Goal: Contribute content: Contribute content

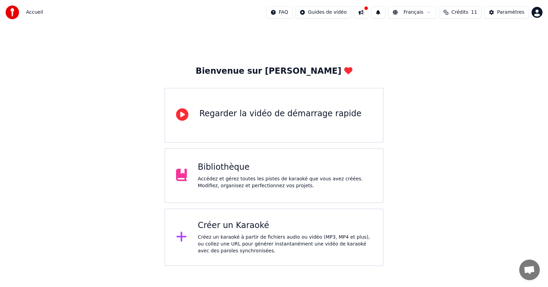
click at [318, 166] on div "Bibliothèque" at bounding box center [285, 167] width 174 height 11
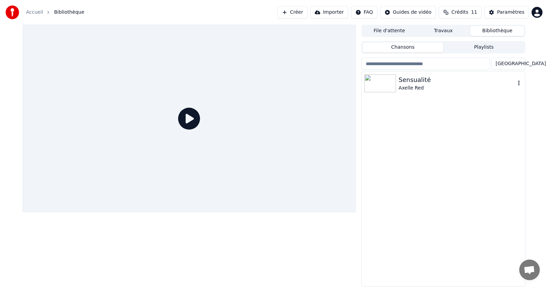
click at [431, 78] on div "Sensualité" at bounding box center [457, 80] width 117 height 10
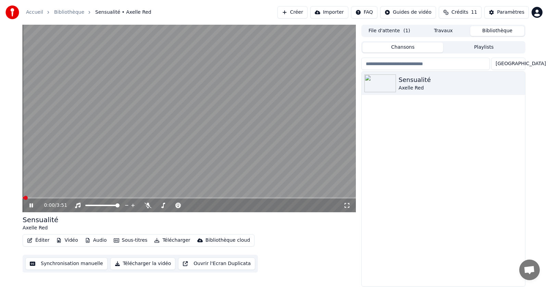
click at [30, 205] on icon at bounding box center [30, 205] width 3 height 4
click at [345, 204] on icon at bounding box center [346, 204] width 7 height 5
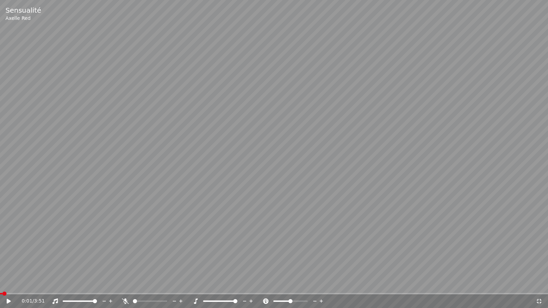
click at [237, 286] on span at bounding box center [235, 301] width 4 height 4
click at [117, 238] on video at bounding box center [274, 154] width 548 height 308
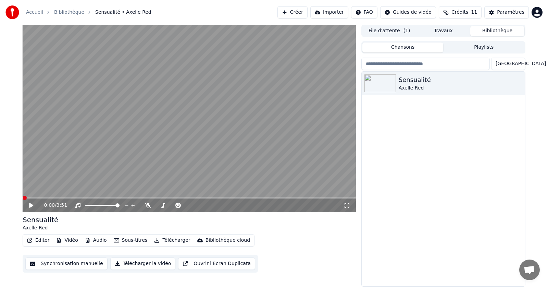
click at [23, 199] on span at bounding box center [25, 198] width 4 height 4
click at [347, 204] on icon at bounding box center [346, 204] width 7 height 5
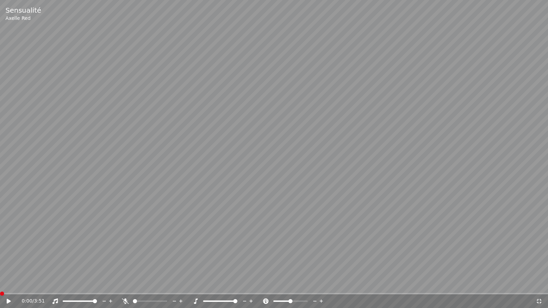
click at [371, 93] on video at bounding box center [274, 154] width 548 height 308
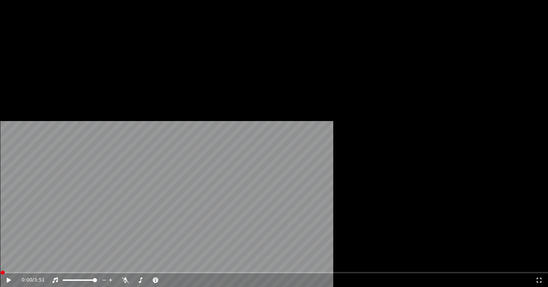
click at [517, 86] on icon "button" at bounding box center [518, 82] width 7 height 5
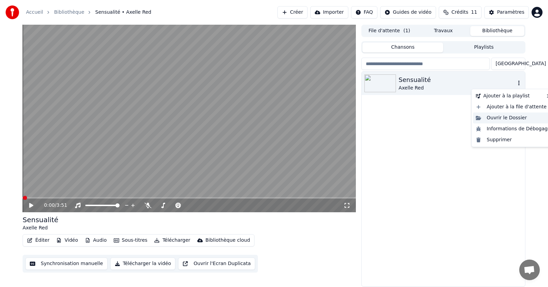
click at [505, 118] on div "Ouvrir le Dossier" at bounding box center [513, 117] width 80 height 11
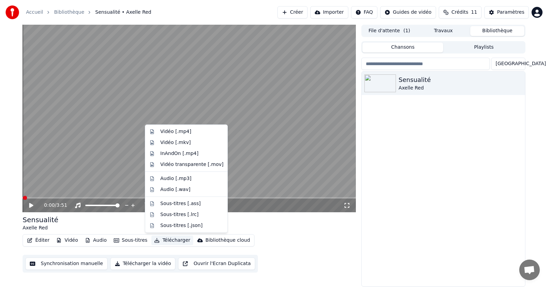
click at [162, 238] on button "Télécharger" at bounding box center [171, 240] width 41 height 10
click at [193, 129] on div "Vidéo [.mp4]" at bounding box center [191, 131] width 63 height 7
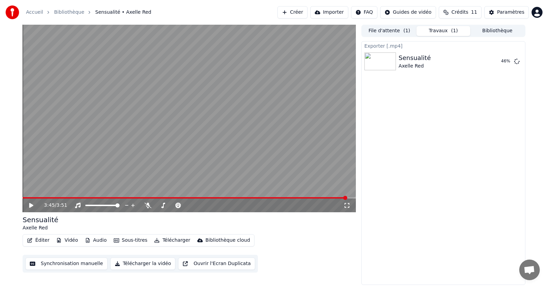
click at [347, 198] on span at bounding box center [189, 197] width 333 height 1
click at [23, 197] on span at bounding box center [23, 197] width 0 height 1
drag, startPoint x: 345, startPoint y: 205, endPoint x: 341, endPoint y: 205, distance: 4.1
click at [341, 205] on div "0:00 / 3:51" at bounding box center [189, 205] width 328 height 7
click at [348, 205] on icon at bounding box center [346, 204] width 7 height 5
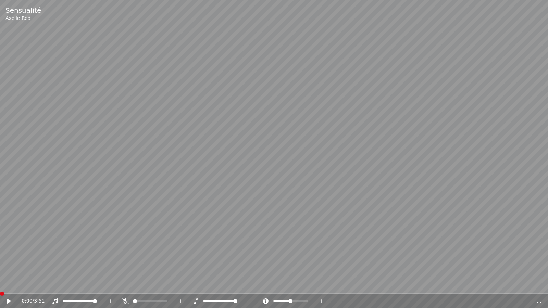
click at [9, 286] on icon at bounding box center [9, 301] width 4 height 5
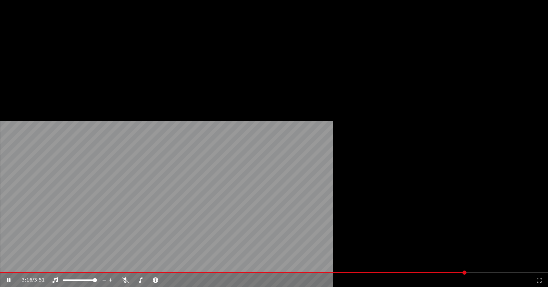
click at [43, 58] on button "Éditer" at bounding box center [38, 53] width 28 height 10
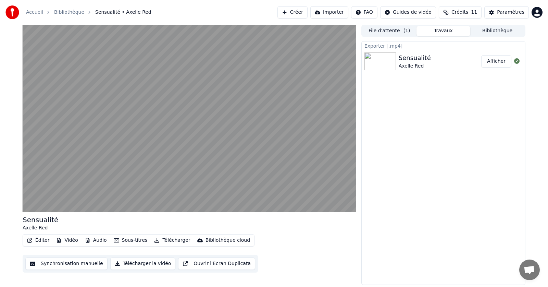
click at [8, 249] on div "Sensualité [PERSON_NAME] Éditer Vidéo Audio Sous-titres Télécharger Bibliothèqu…" at bounding box center [274, 155] width 548 height 260
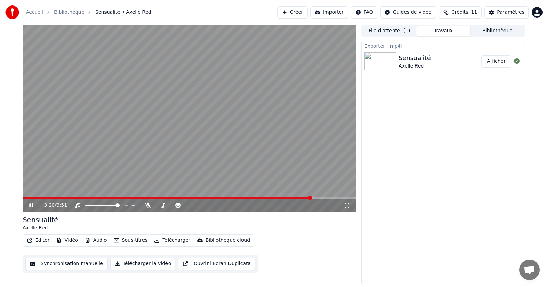
click at [99, 156] on video at bounding box center [189, 118] width 333 height 187
click at [92, 265] on button "Synchronisation manuelle" at bounding box center [66, 263] width 82 height 12
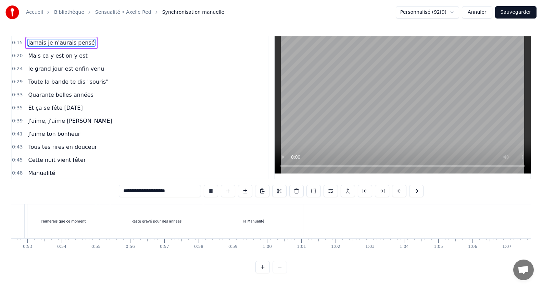
scroll to position [0, 1829]
click at [30, 41] on span "Jamais je n'aurais pensé" at bounding box center [61, 43] width 68 height 8
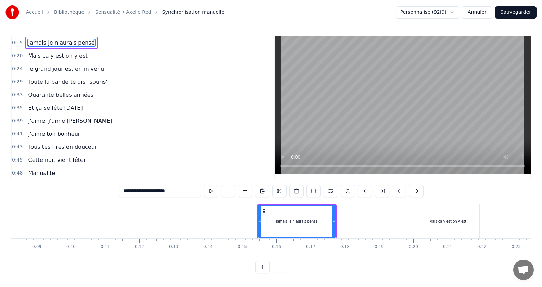
scroll to position [0, 251]
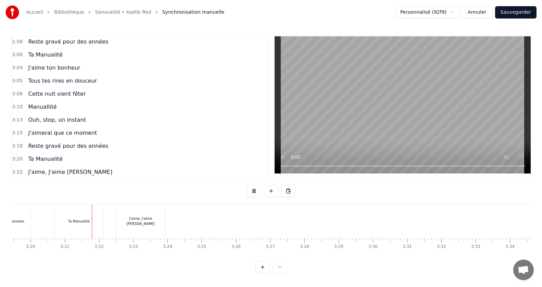
scroll to position [0, 6852]
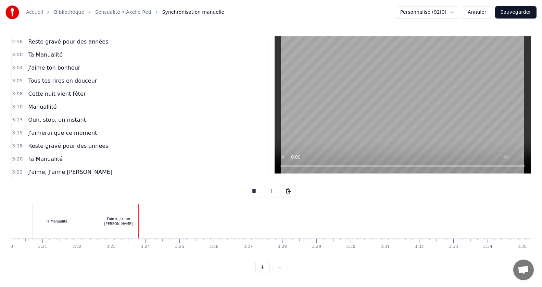
click at [45, 104] on span "Manuallité" at bounding box center [42, 107] width 30 height 8
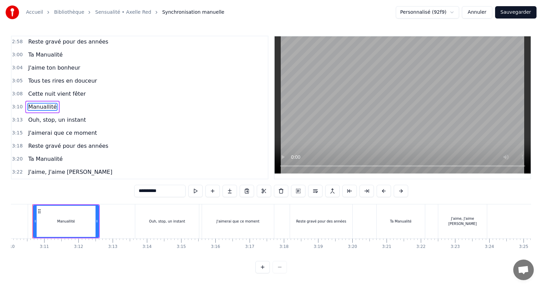
scroll to position [0, 6495]
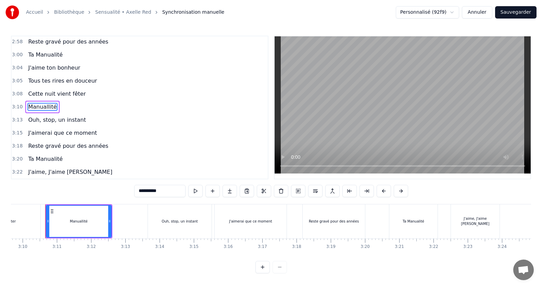
click at [156, 186] on input "**********" at bounding box center [159, 191] width 51 height 12
type input "*********"
click at [141, 126] on div "3:15 J'aimerai que ce moment" at bounding box center [140, 132] width 256 height 13
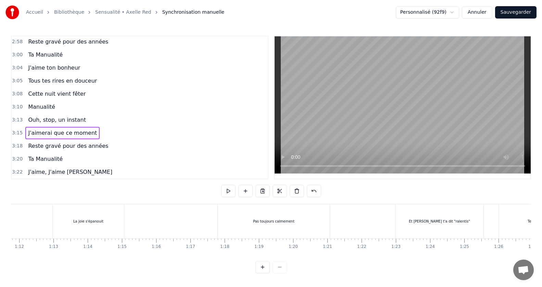
scroll to position [0, 2398]
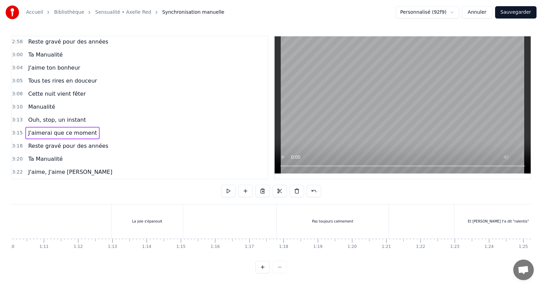
click at [59, 156] on div "Ta Manualité" at bounding box center [45, 159] width 40 height 12
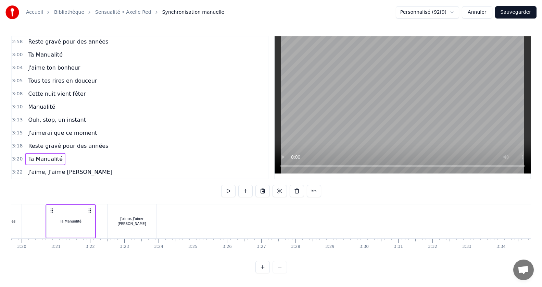
scroll to position [0, 6838]
click at [46, 72] on div "J'aime ton bonheur" at bounding box center [54, 68] width 58 height 12
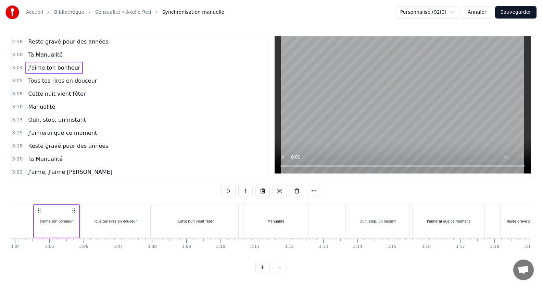
scroll to position [0, 6285]
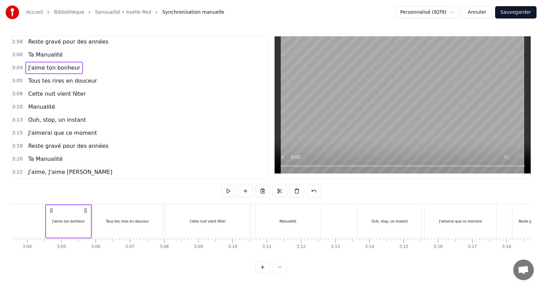
click at [40, 50] on div "Ta Manualité" at bounding box center [45, 55] width 40 height 12
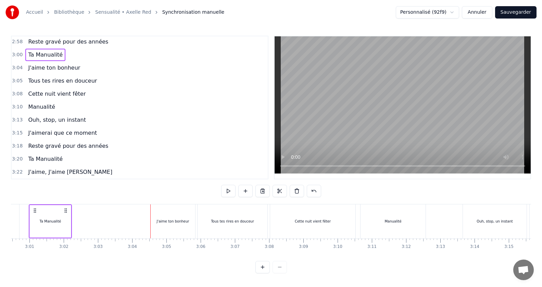
scroll to position [0, 6163]
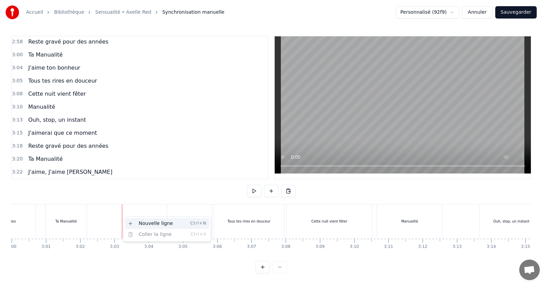
click at [135, 224] on div "Nouvelle ligne Ctrl+N" at bounding box center [167, 223] width 84 height 11
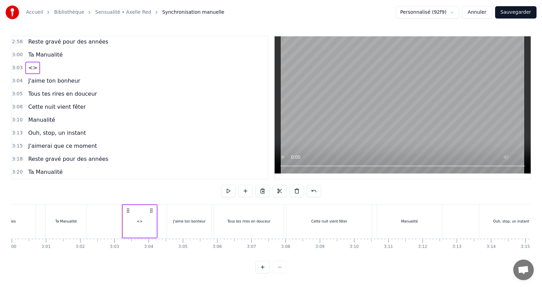
click at [124, 208] on div "<>" at bounding box center [140, 221] width 34 height 33
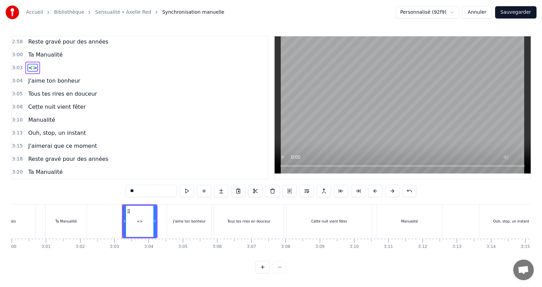
scroll to position [534, 0]
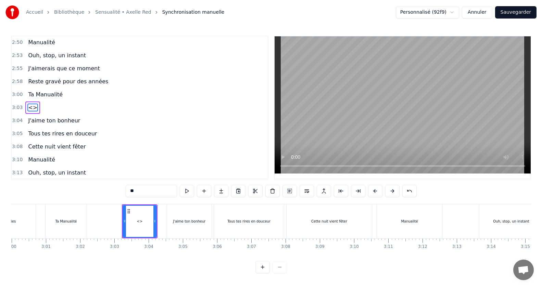
click at [159, 194] on input "**" at bounding box center [151, 191] width 51 height 12
type input "*"
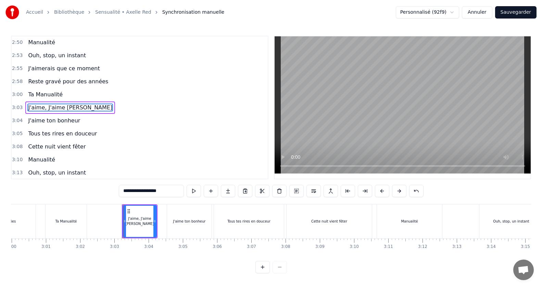
type input "**********"
click at [158, 159] on div "3:10 Manualité" at bounding box center [140, 159] width 256 height 13
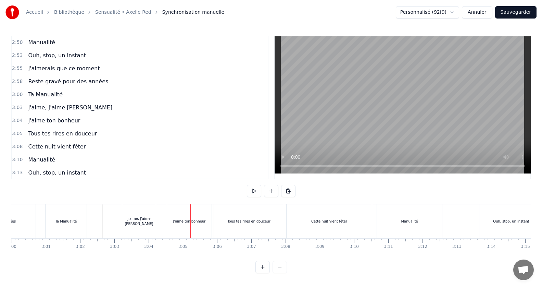
click at [125, 218] on div "J'aime, J'aime [PERSON_NAME]" at bounding box center [139, 221] width 34 height 10
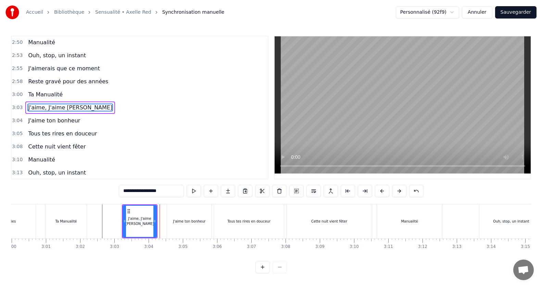
click at [128, 213] on icon at bounding box center [128, 210] width 5 height 5
click at [126, 228] on div "J'aime, J'aime [PERSON_NAME]" at bounding box center [139, 220] width 33 height 31
click at [123, 221] on div "J'aime, J'aime [PERSON_NAME]" at bounding box center [140, 221] width 34 height 33
drag, startPoint x: 125, startPoint y: 221, endPoint x: 120, endPoint y: 219, distance: 5.4
click at [120, 219] on icon at bounding box center [119, 220] width 3 height 5
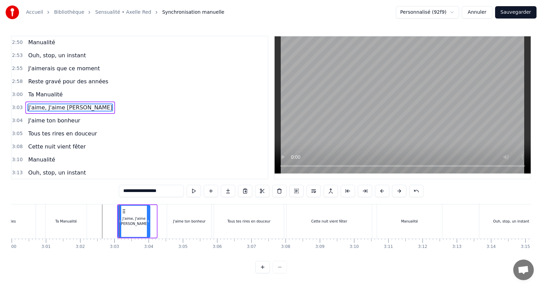
drag, startPoint x: 156, startPoint y: 221, endPoint x: 150, endPoint y: 222, distance: 6.2
click at [150, 222] on icon at bounding box center [148, 220] width 3 height 5
click at [138, 226] on div "J'aime, J'aime [PERSON_NAME]" at bounding box center [134, 220] width 32 height 31
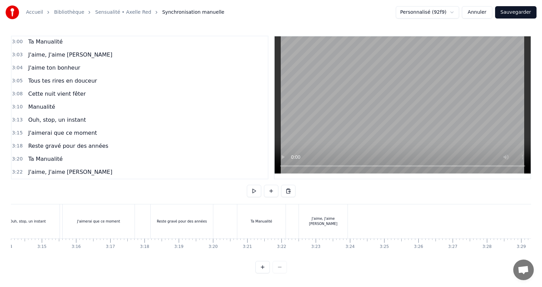
scroll to position [0, 6626]
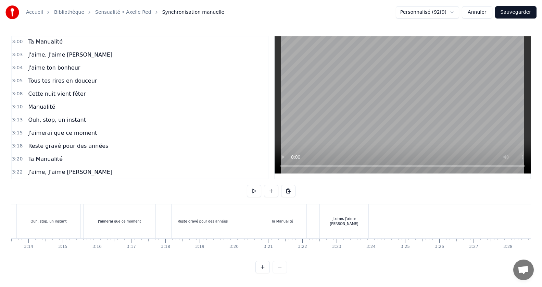
click at [360, 218] on div "J'aime, J'aime [PERSON_NAME]" at bounding box center [344, 221] width 49 height 34
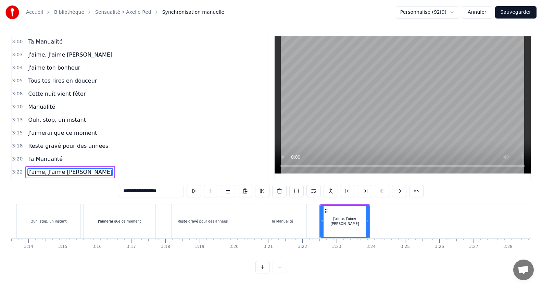
scroll to position [3, 0]
click at [55, 221] on div "Ouh, stop, un instant" at bounding box center [49, 221] width 64 height 34
type input "**********"
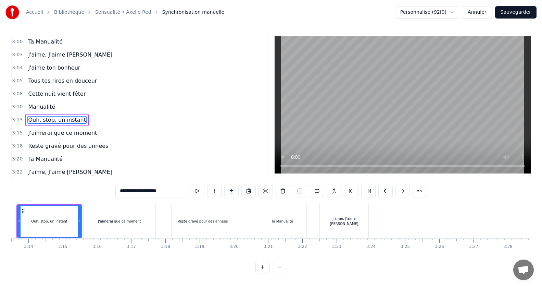
scroll to position [0, 0]
click at [66, 39] on div "3:00 Ta Manualité" at bounding box center [140, 41] width 256 height 13
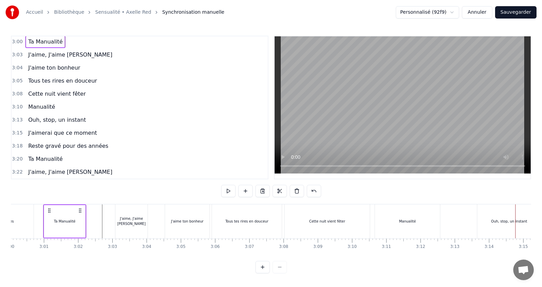
scroll to position [0, 6163]
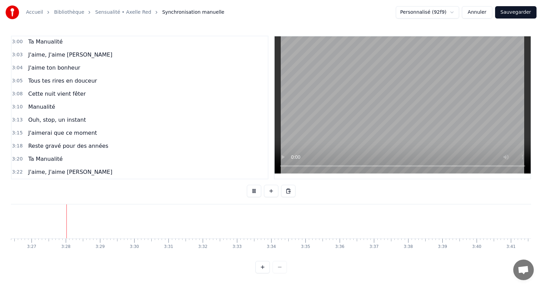
scroll to position [0, 7070]
click at [255, 190] on button at bounding box center [254, 191] width 14 height 12
click at [294, 148] on video at bounding box center [403, 104] width 256 height 137
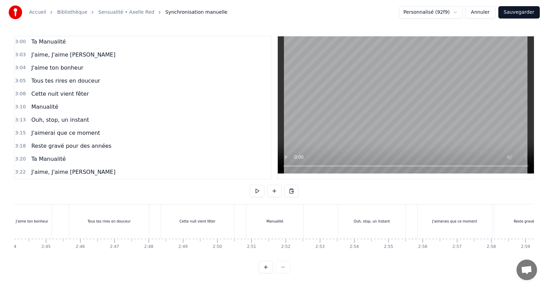
scroll to position [0, 5432]
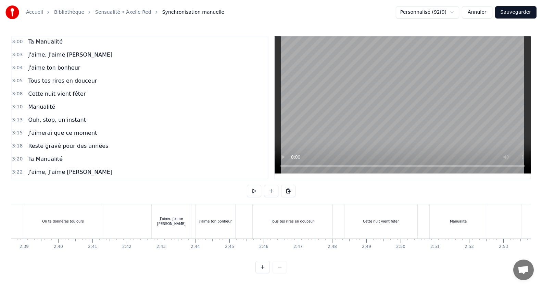
click at [516, 12] on button "Sauvegarder" at bounding box center [515, 12] width 41 height 12
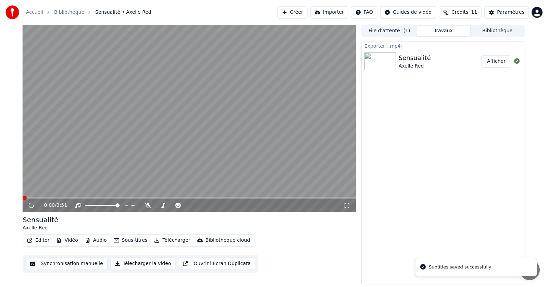
click at [493, 63] on button "Afficher" at bounding box center [496, 61] width 30 height 12
click at [31, 205] on icon at bounding box center [30, 205] width 3 height 4
